Goal: Task Accomplishment & Management: Complete application form

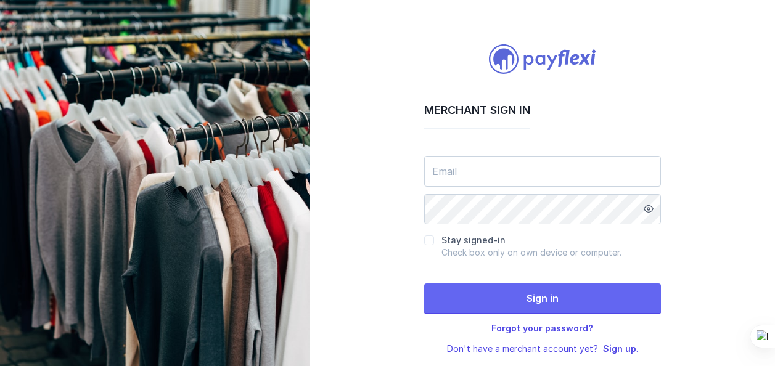
scroll to position [18, 0]
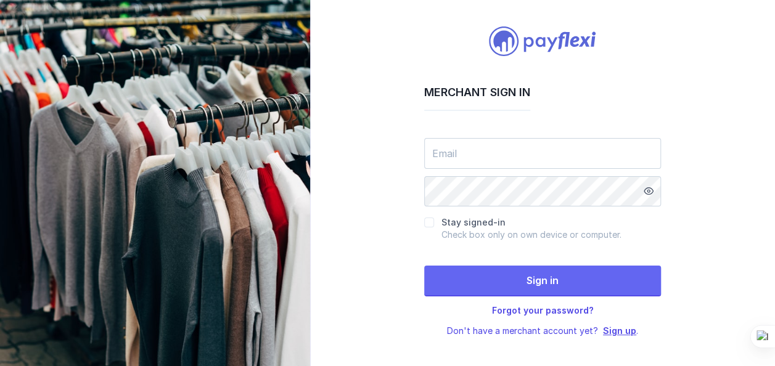
click at [620, 331] on link "Sign up" at bounding box center [619, 330] width 33 height 10
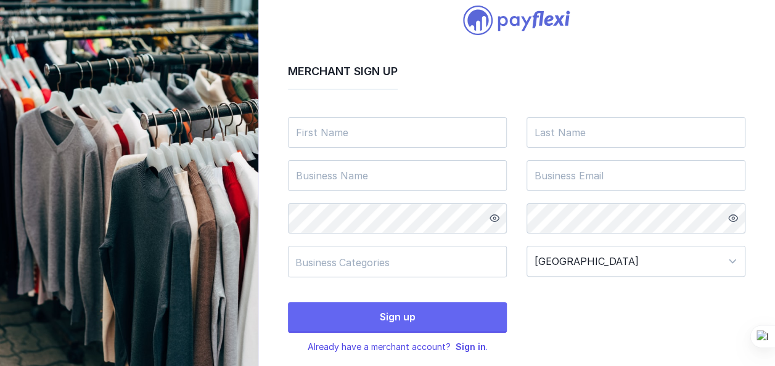
scroll to position [54, 0]
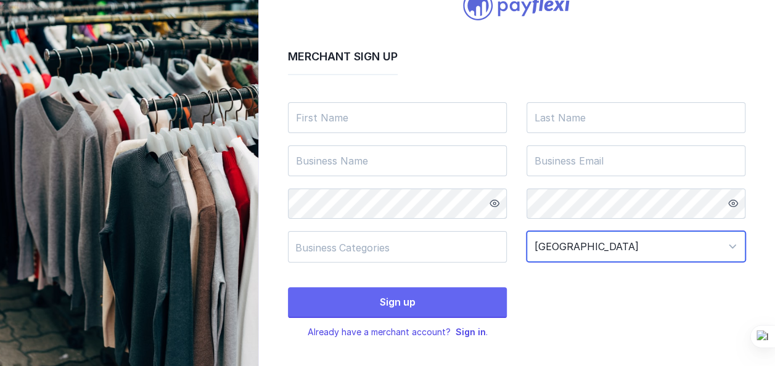
click at [691, 248] on select "[GEOGRAPHIC_DATA] [GEOGRAPHIC_DATA] [GEOGRAPHIC_DATA] [GEOGRAPHIC_DATA] [US_STA…" at bounding box center [635, 246] width 219 height 31
select select "[GEOGRAPHIC_DATA]"
click at [526, 231] on select "[GEOGRAPHIC_DATA] [GEOGRAPHIC_DATA] [GEOGRAPHIC_DATA] [GEOGRAPHIC_DATA] [US_STA…" at bounding box center [635, 246] width 219 height 31
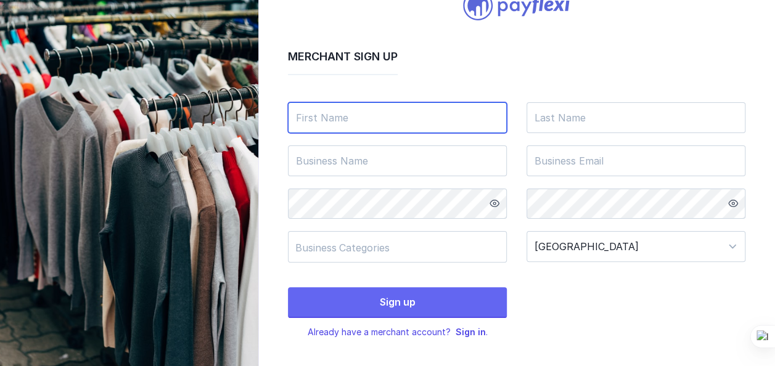
click at [434, 128] on input "text" at bounding box center [397, 117] width 219 height 31
type input "[PERSON_NAME]"
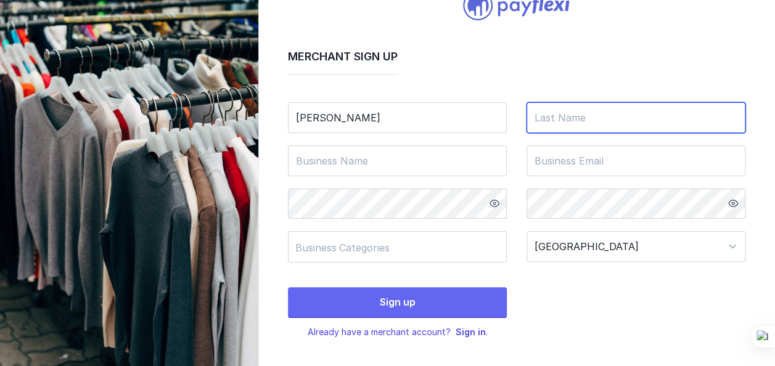
type input "casper"
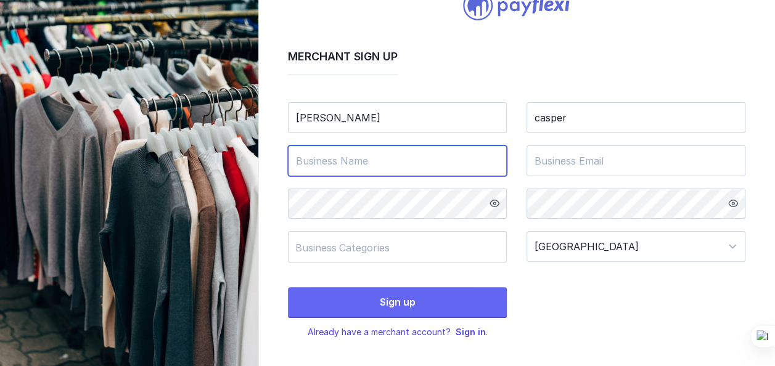
type input "[PERSON_NAME]"
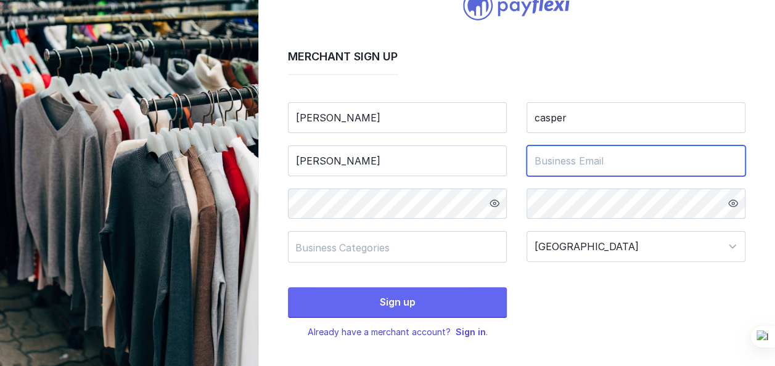
type input "[EMAIL_ADDRESS][DOMAIN_NAME]"
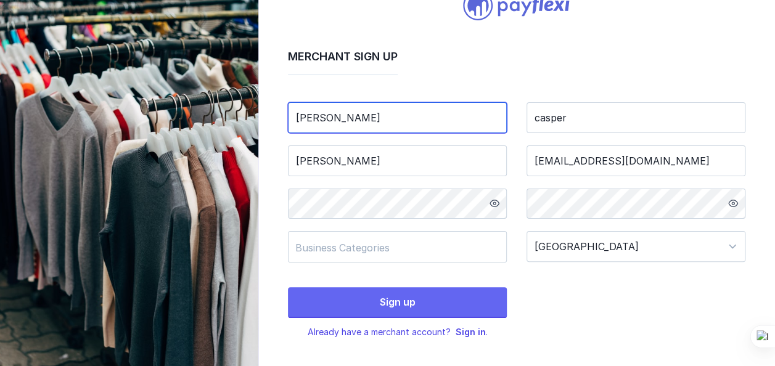
drag, startPoint x: 423, startPoint y: 113, endPoint x: 288, endPoint y: 121, distance: 135.2
click at [295, 120] on input "[PERSON_NAME]" at bounding box center [397, 117] width 219 height 31
click at [288, 121] on input "[PERSON_NAME]" at bounding box center [397, 117] width 219 height 31
click at [352, 115] on input "sorotiryan" at bounding box center [397, 117] width 219 height 31
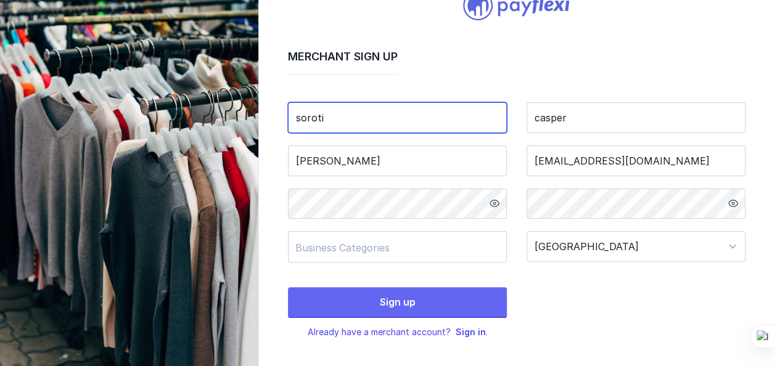
type input "soroti"
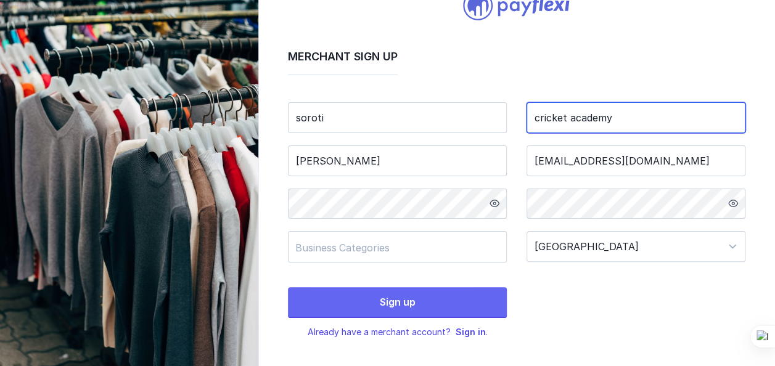
type input "cricket academy"
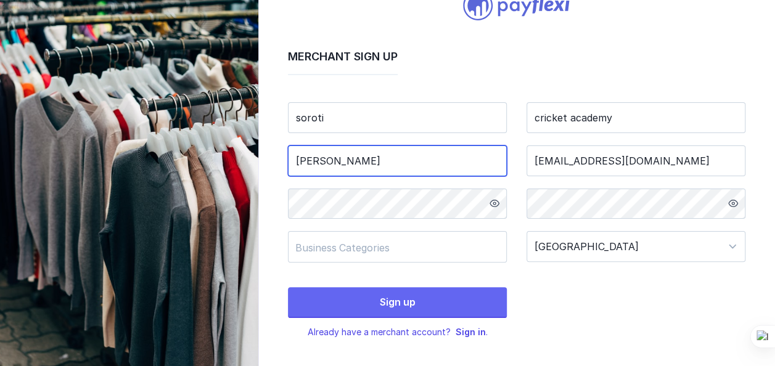
click at [375, 164] on input "[PERSON_NAME]" at bounding box center [397, 160] width 219 height 31
type input "soroti cricket academy"
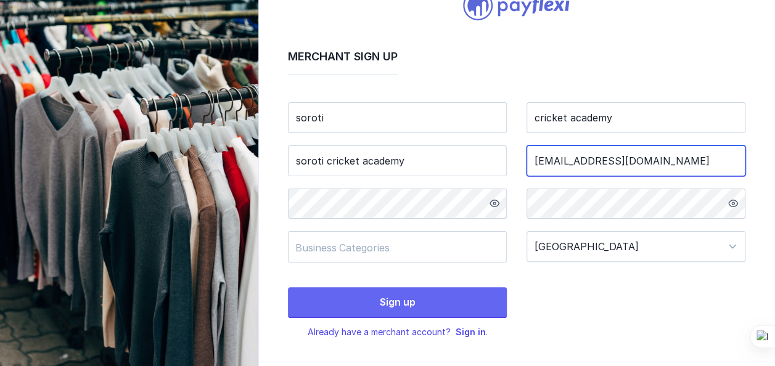
drag, startPoint x: 667, startPoint y: 158, endPoint x: 515, endPoint y: 166, distance: 151.8
click at [515, 166] on div "soroti cricket academy soroti cricket academy [EMAIL_ADDRESS][DOMAIN_NAME] Busi…" at bounding box center [516, 179] width 457 height 168
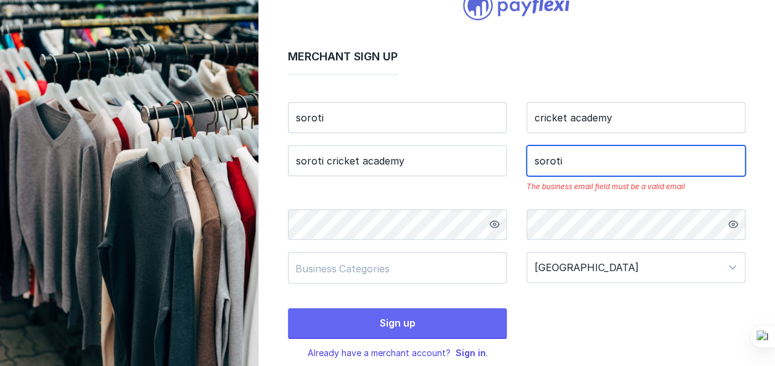
type input "[DOMAIN_NAME][EMAIL_ADDRESS][DOMAIN_NAME]"
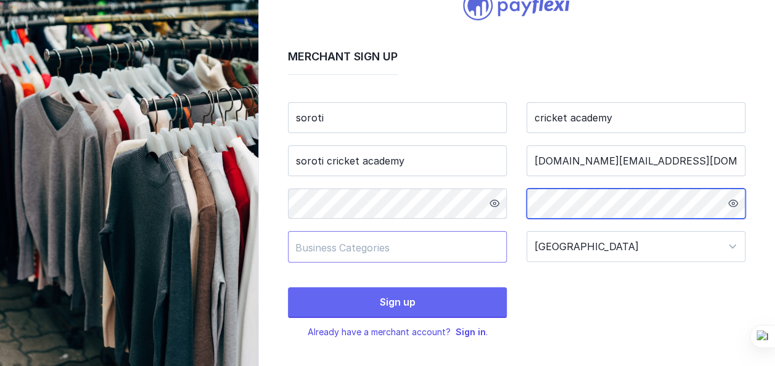
click at [464, 247] on div "Business Categories" at bounding box center [391, 248] width 192 height 12
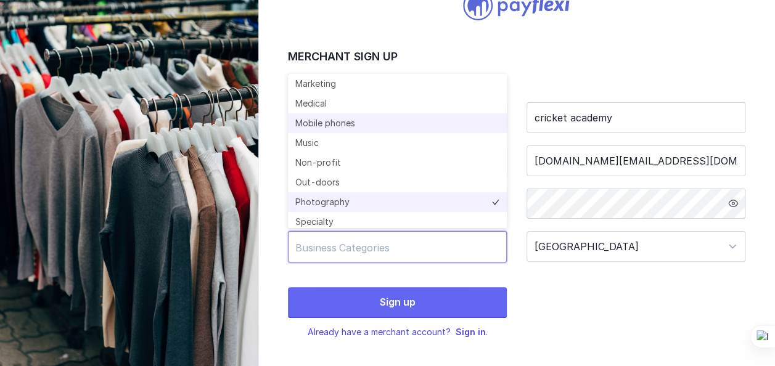
scroll to position [539, 0]
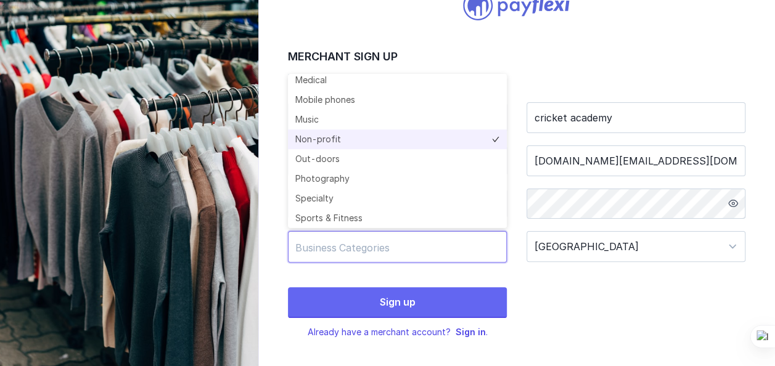
click at [338, 142] on li "Non-profit" at bounding box center [397, 139] width 219 height 20
click at [429, 251] on div "Business Categories Non-profit" at bounding box center [393, 247] width 197 height 18
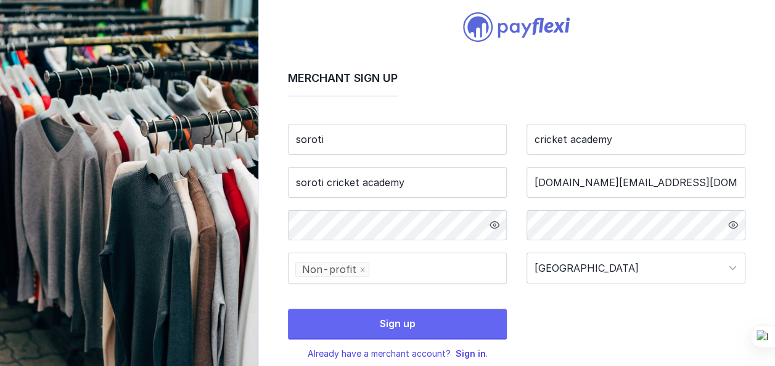
scroll to position [54, 0]
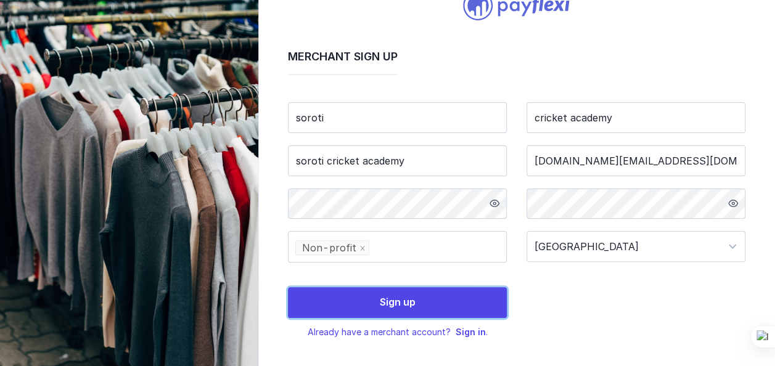
click at [485, 303] on button "Sign up" at bounding box center [397, 302] width 219 height 31
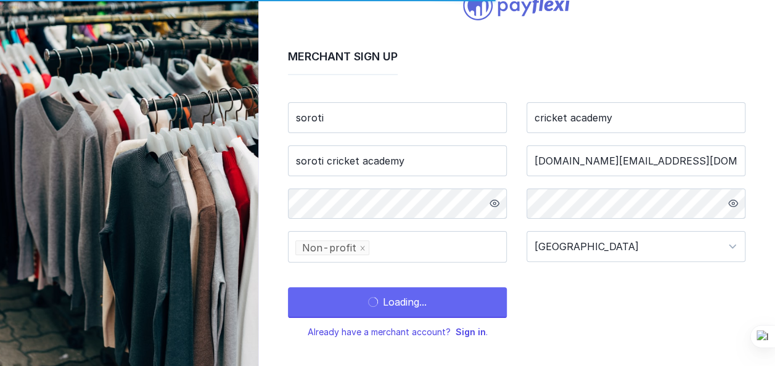
scroll to position [0, 0]
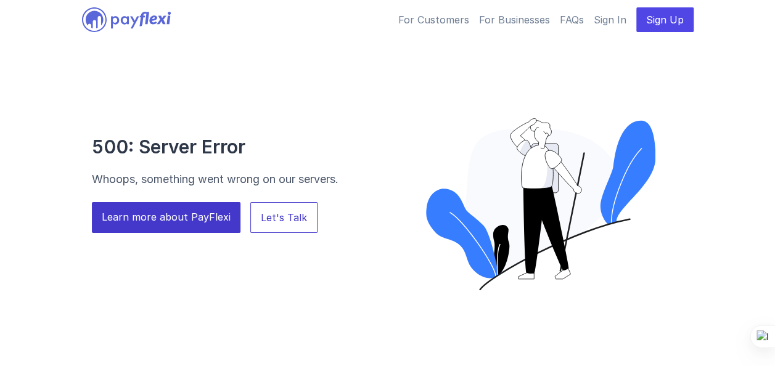
click at [285, 218] on link "Let's Talk" at bounding box center [283, 217] width 67 height 31
